Goal: Find specific fact: Find specific fact

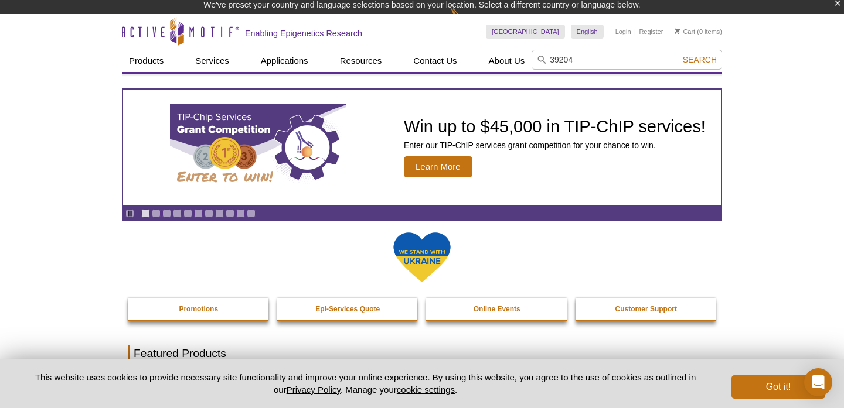
type input "39204"
click at [679, 54] on button "Search" at bounding box center [699, 59] width 41 height 11
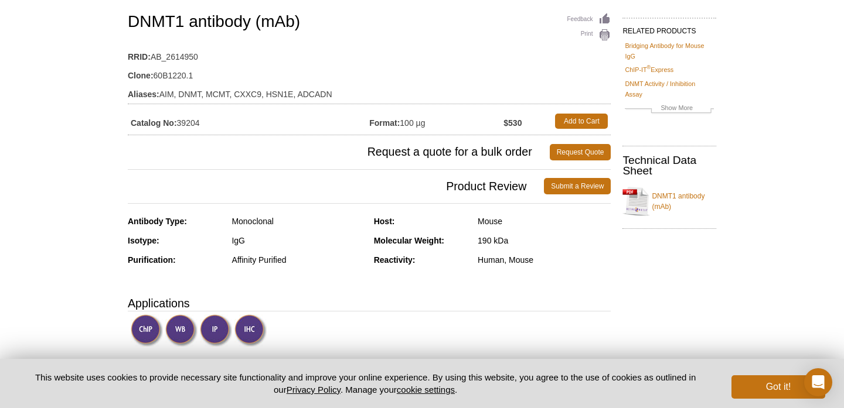
scroll to position [155, 0]
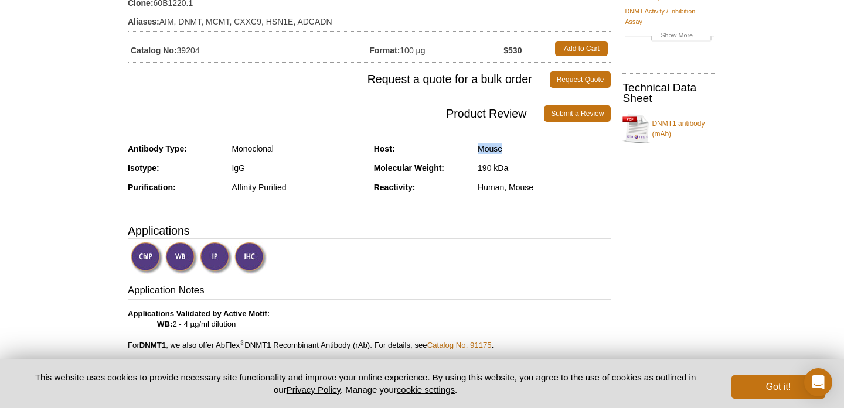
drag, startPoint x: 469, startPoint y: 147, endPoint x: 539, endPoint y: 147, distance: 69.7
click at [539, 147] on div "Host: Mouse" at bounding box center [492, 153] width 237 height 19
click at [567, 207] on div "Antibody Type: Monoclonal Isotype: IgG Purification: Affinity Purified Host: Mo…" at bounding box center [369, 177] width 483 height 67
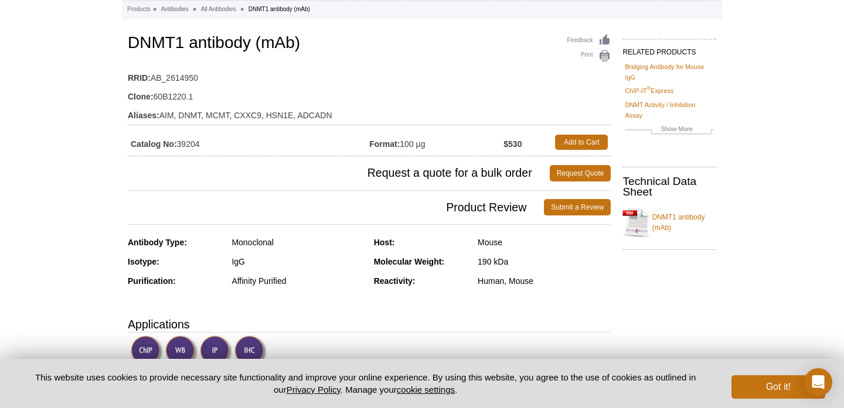
scroll to position [0, 0]
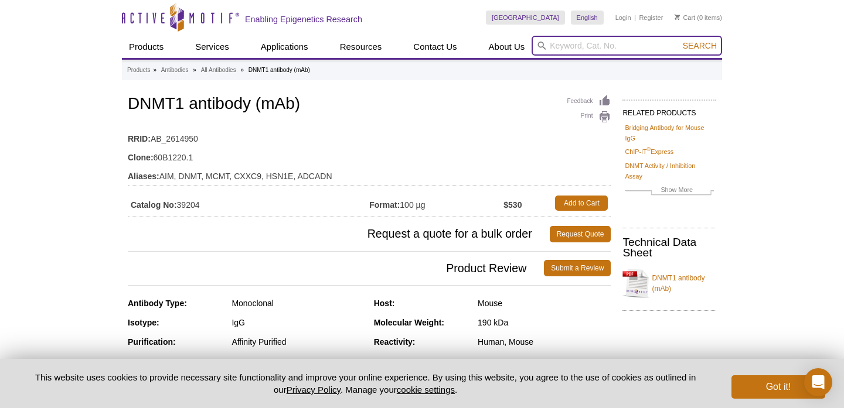
click at [565, 49] on input "search" at bounding box center [627, 46] width 190 height 20
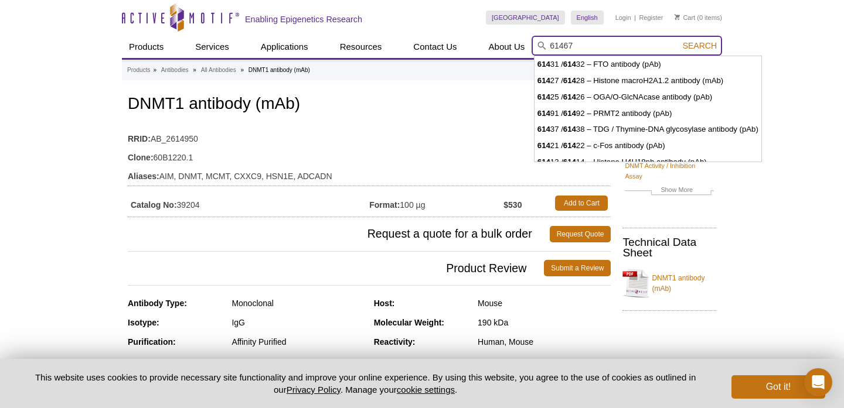
click at [679, 40] on button "Search" at bounding box center [699, 45] width 41 height 11
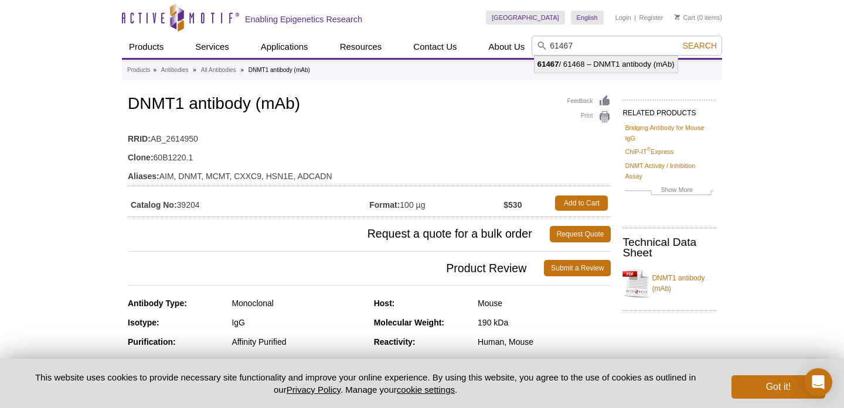
click at [616, 64] on li "61467 / 61468 – DNMT1 antibody (mAb)" at bounding box center [605, 64] width 143 height 16
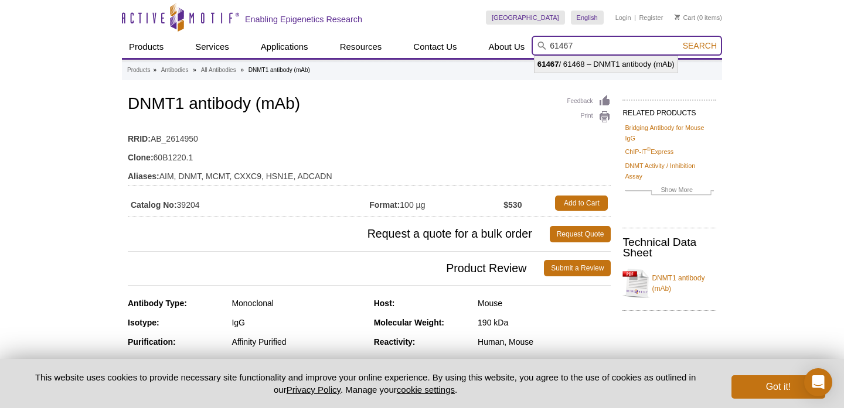
type input "61467 / 61468 – DNMT1 antibody (mAb)"
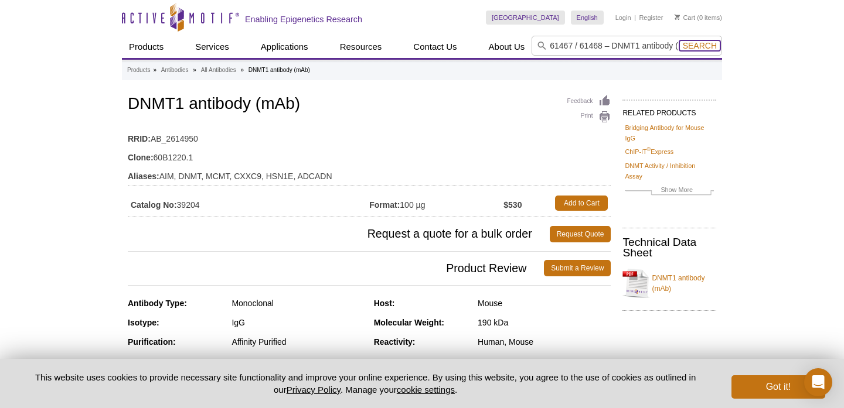
click at [697, 49] on span "Search" at bounding box center [700, 45] width 34 height 9
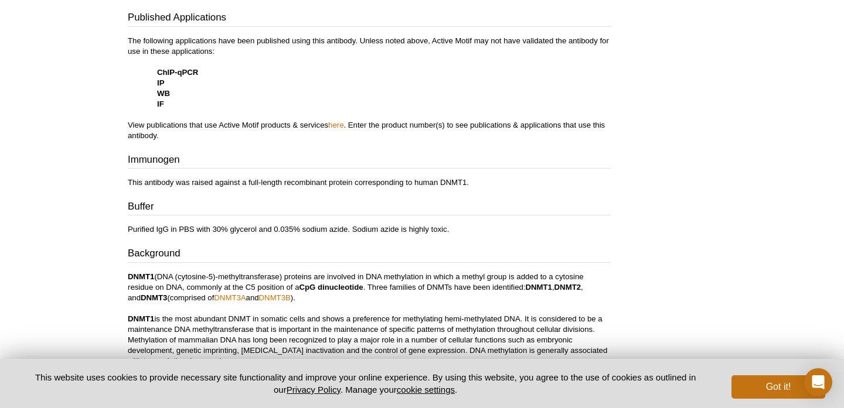
scroll to position [502, 0]
